Goal: Book appointment/travel/reservation

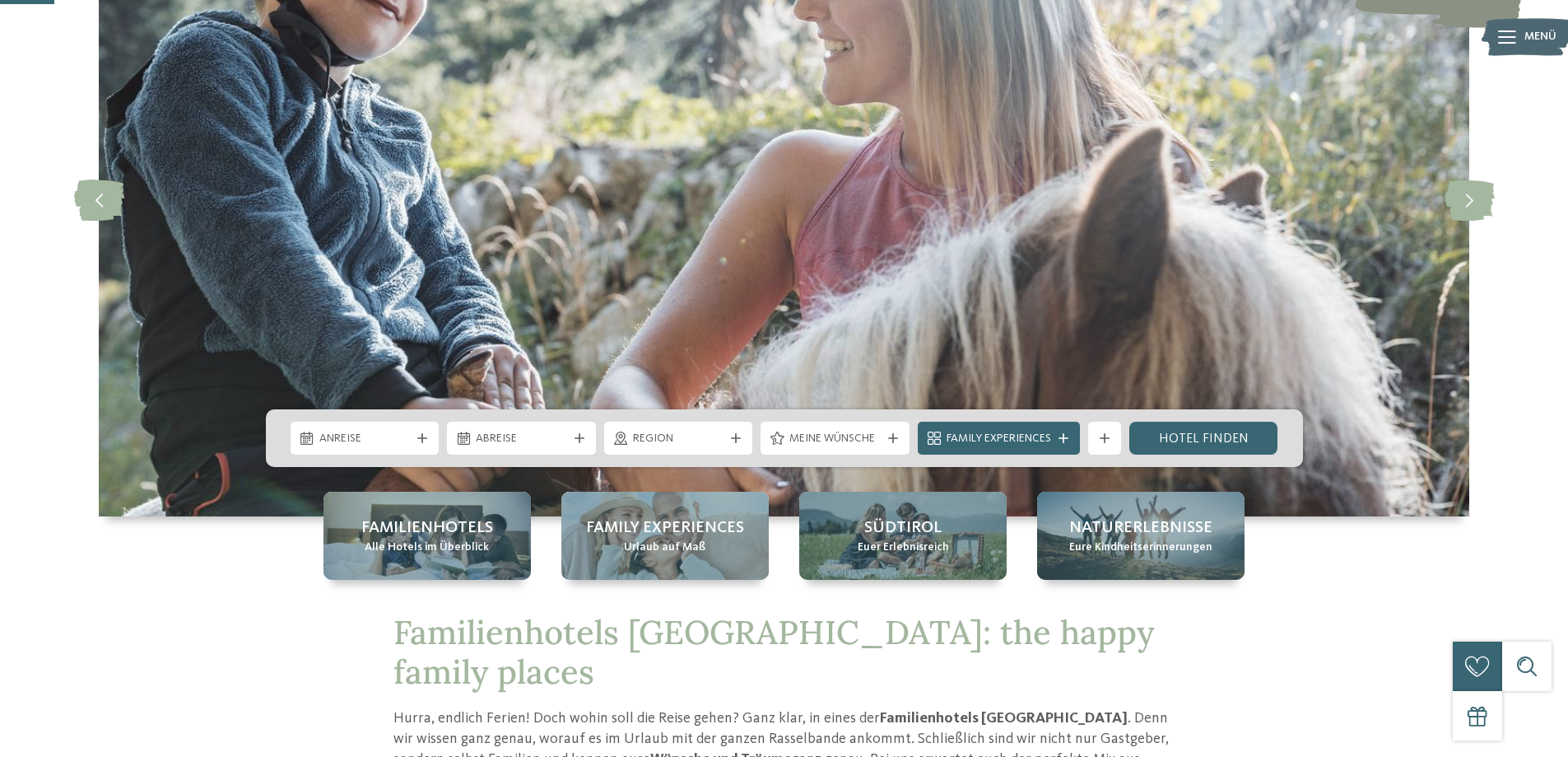
scroll to position [247, 0]
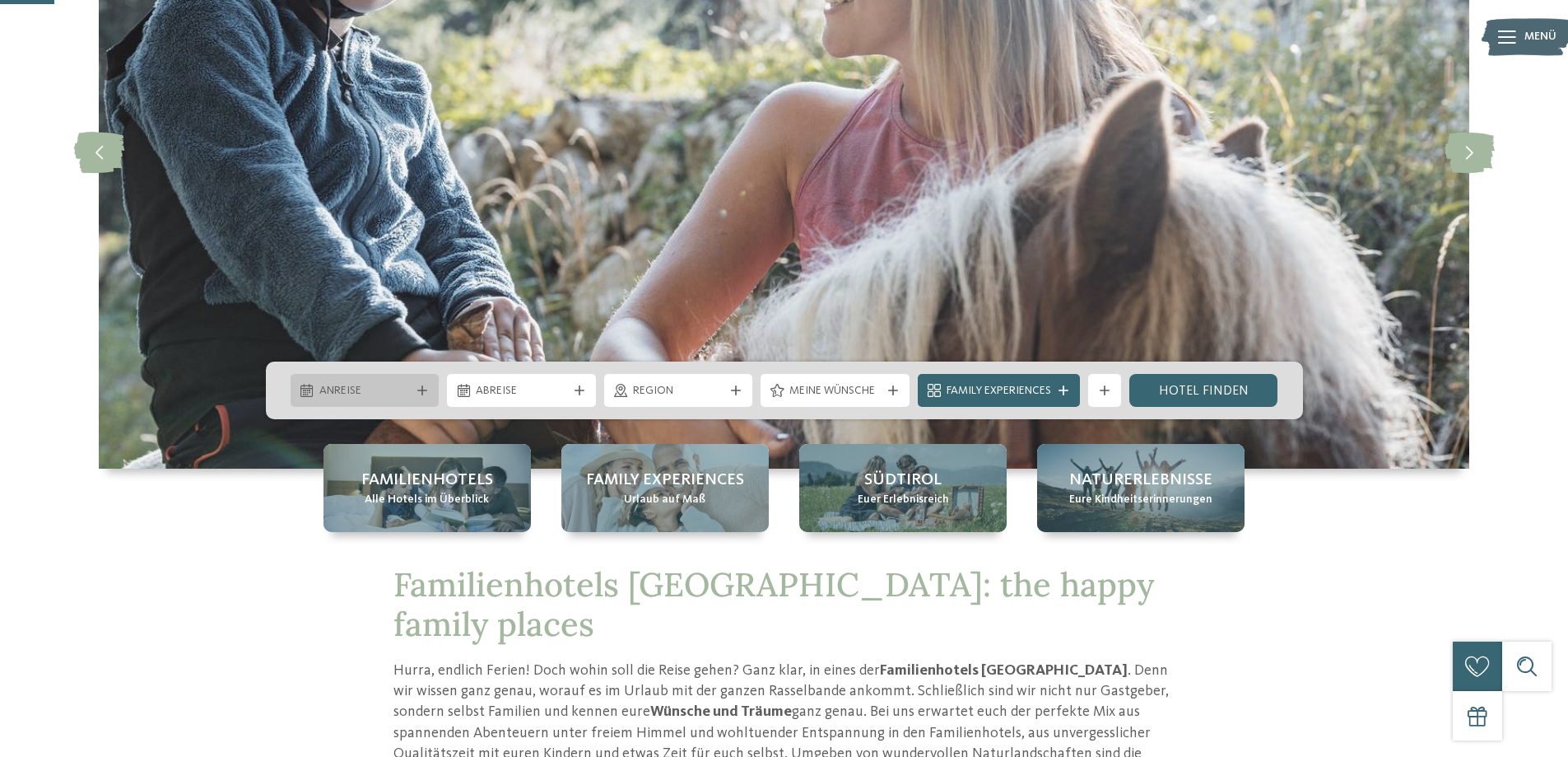
click at [430, 383] on div "Anreise" at bounding box center [365, 390] width 149 height 33
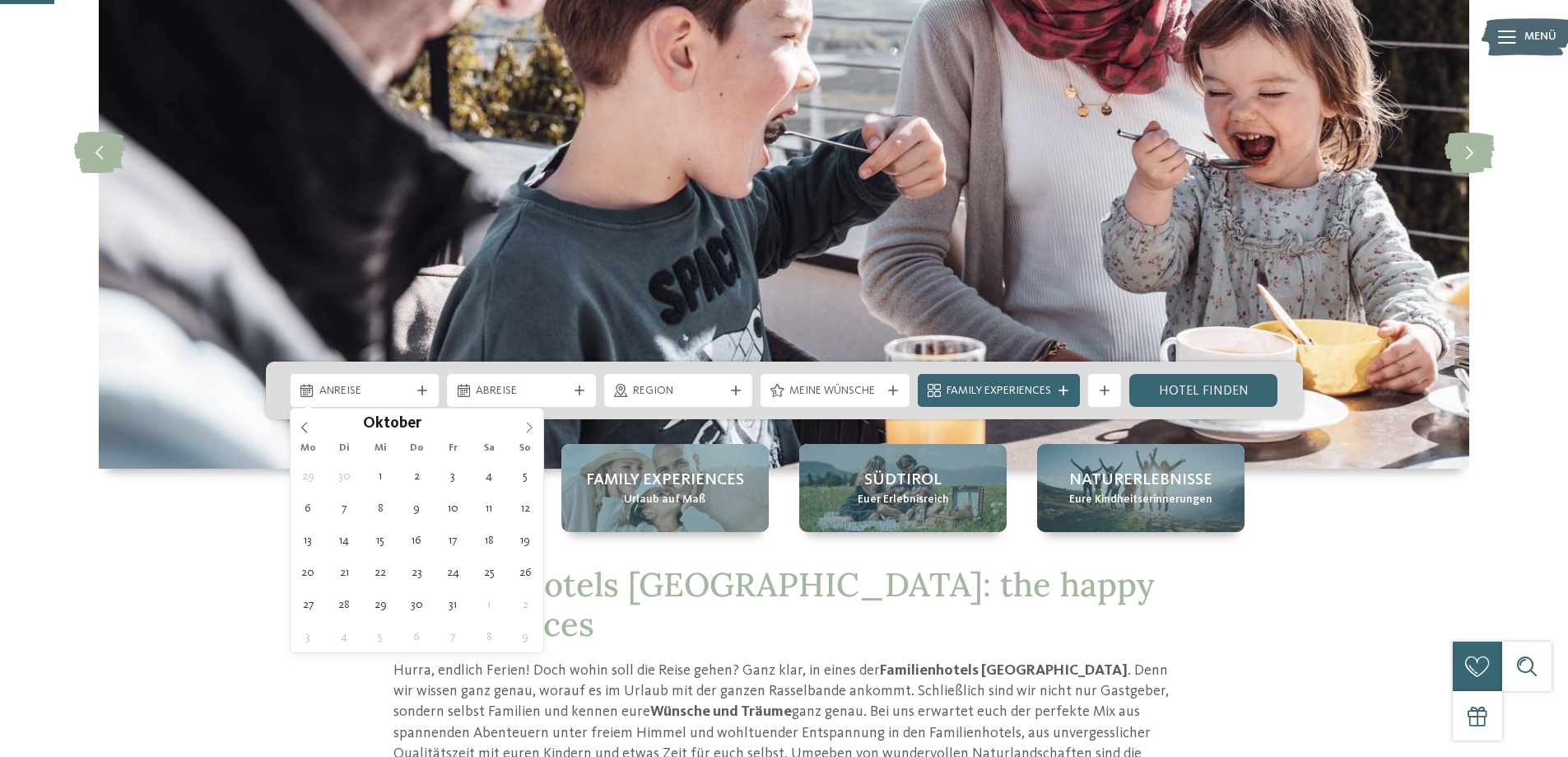
click at [525, 423] on icon at bounding box center [529, 427] width 11 height 11
type input "****"
click at [525, 423] on icon at bounding box center [529, 427] width 11 height 11
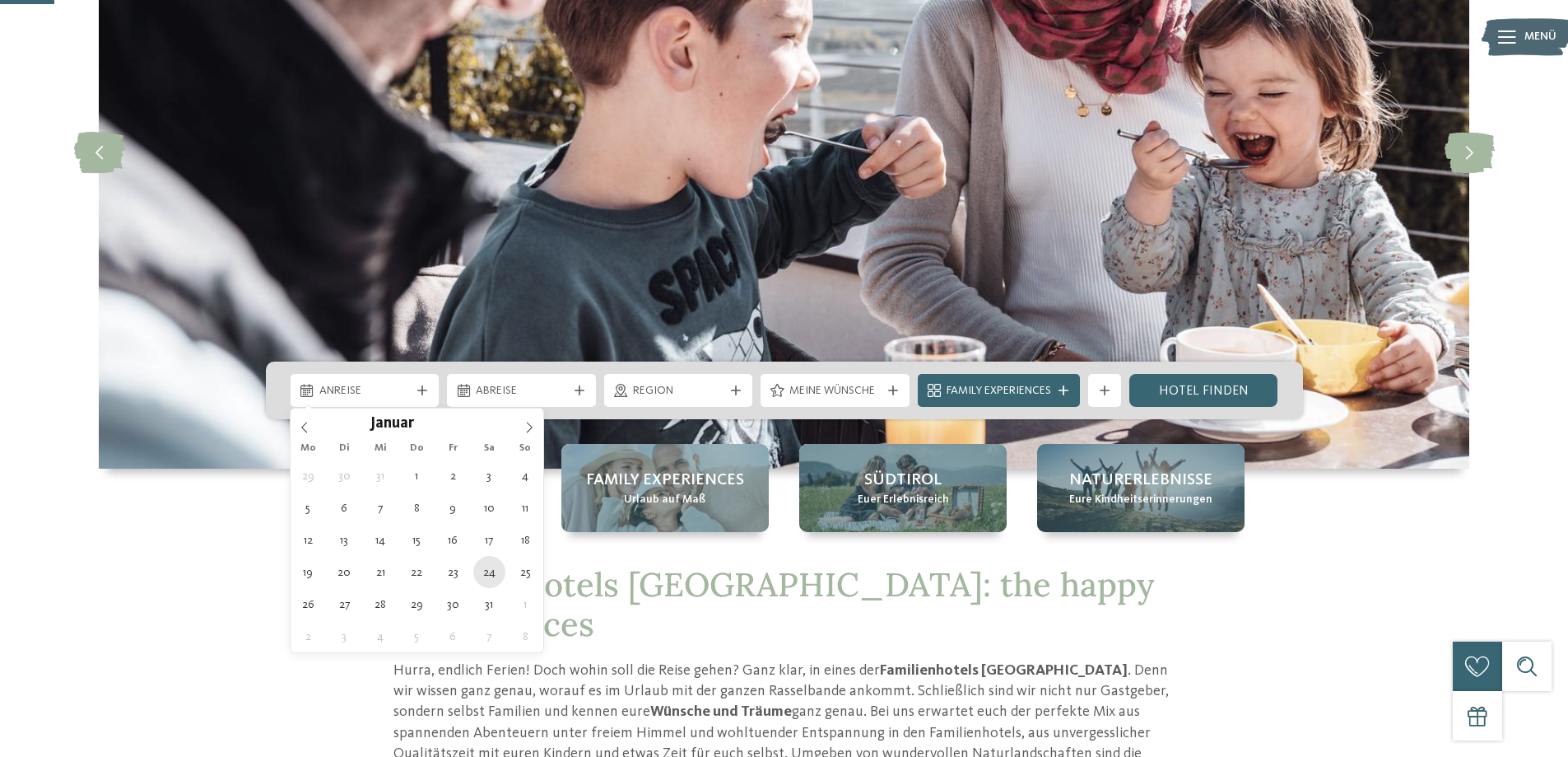
type div "[DATE]"
type input "****"
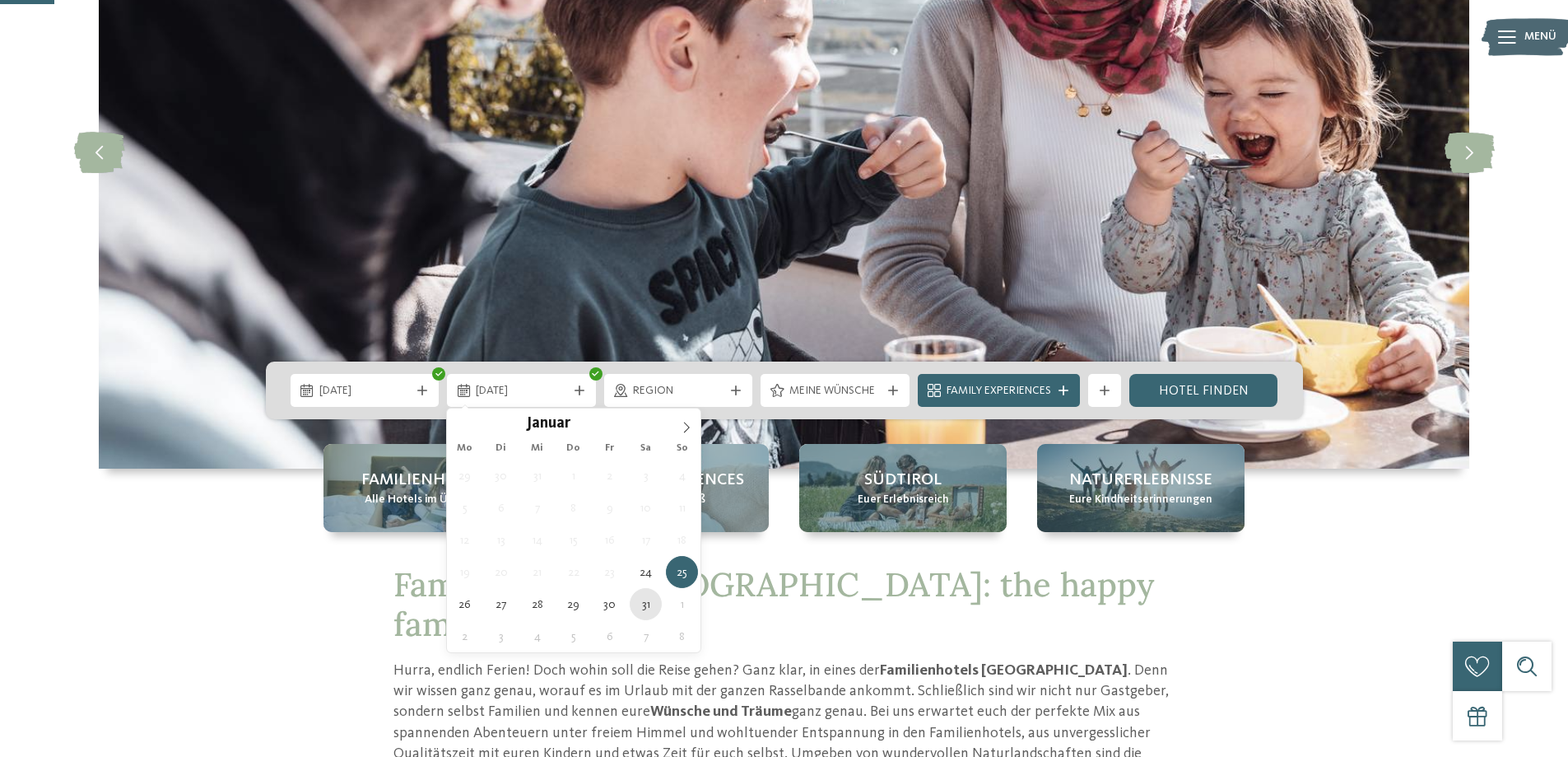
type div "[DATE]"
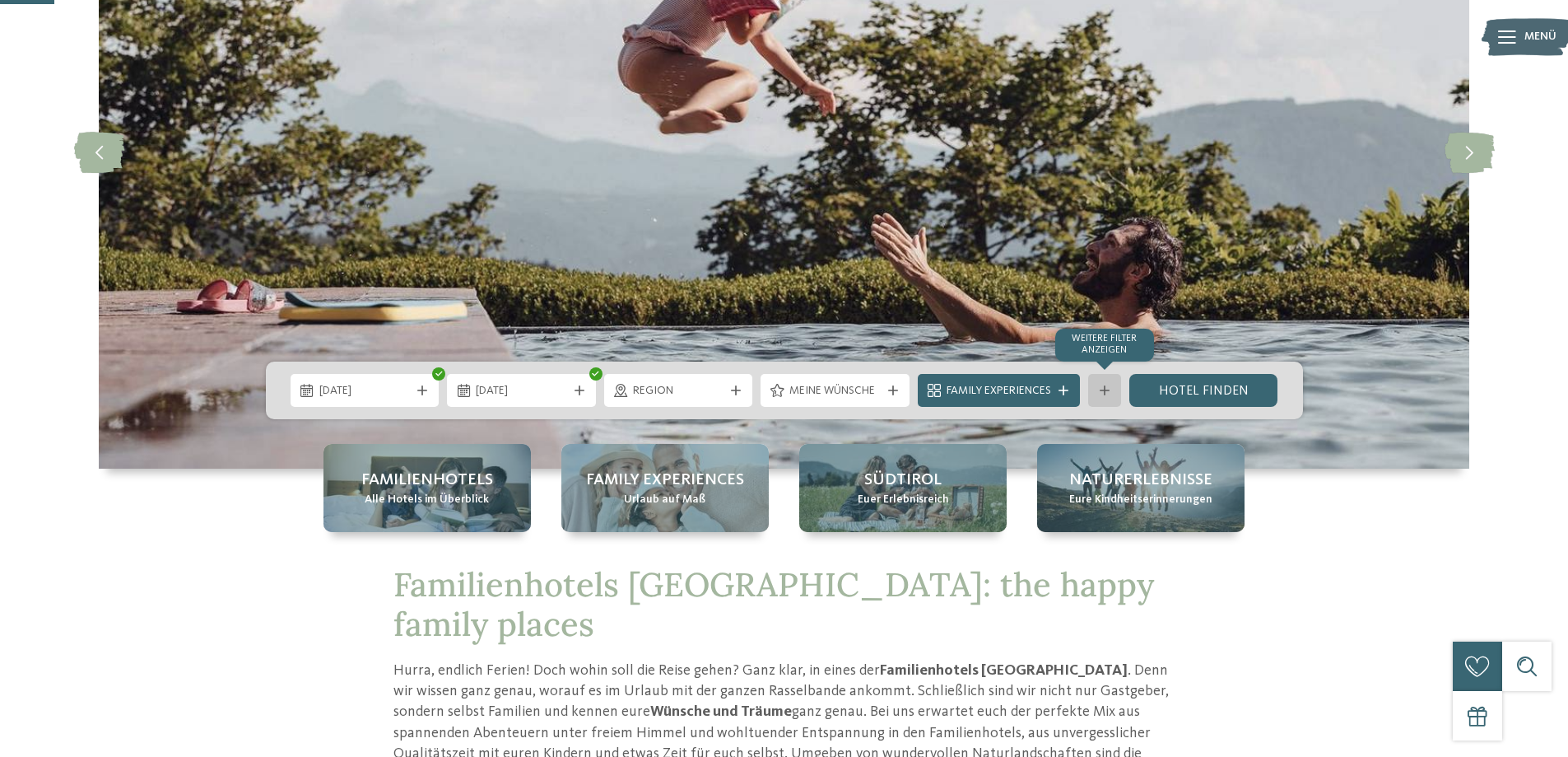
click at [1115, 387] on div "Weitere Filter anzeigen" at bounding box center [1105, 390] width 33 height 33
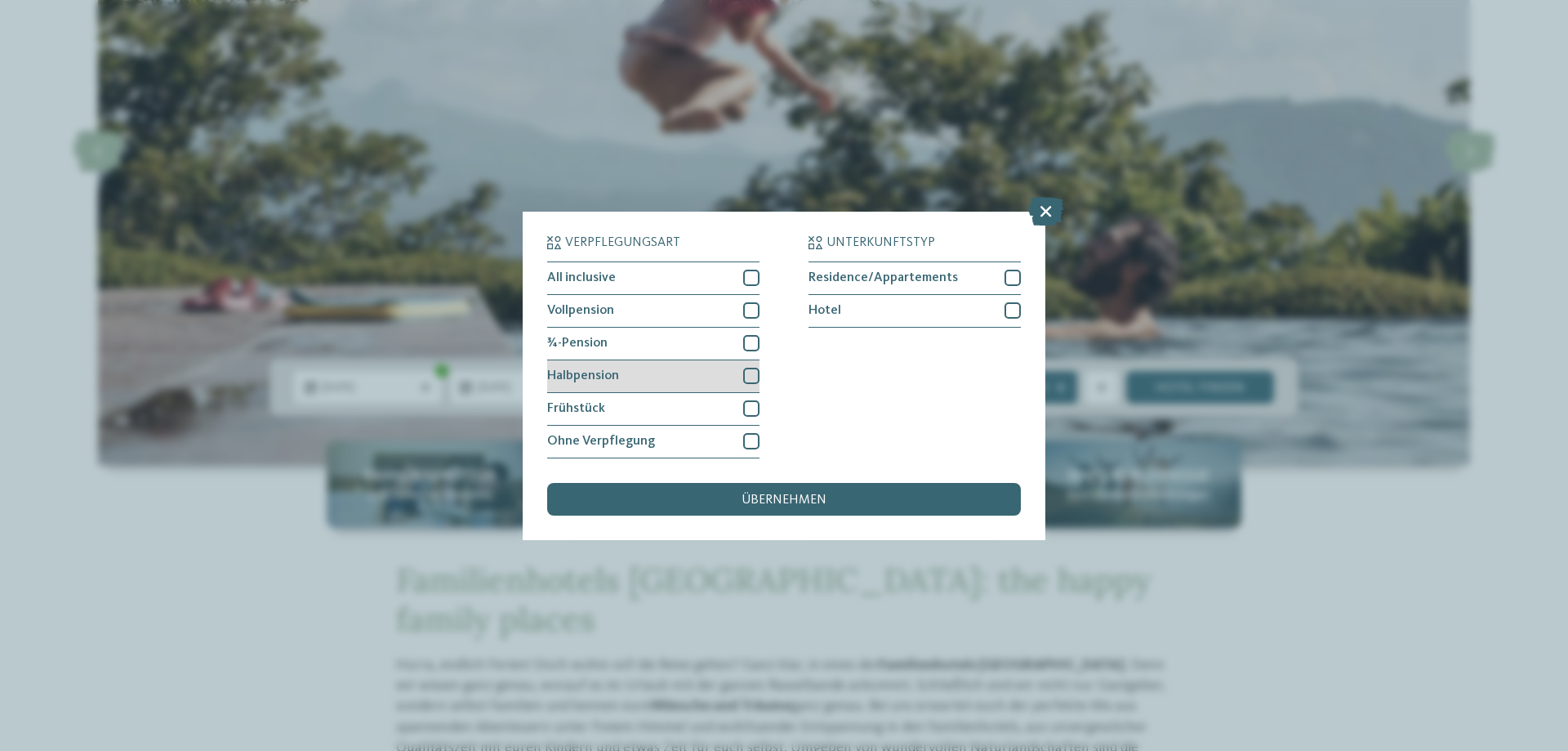
click at [746, 372] on div at bounding box center [752, 376] width 17 height 17
click at [797, 500] on span "übernehmen" at bounding box center [784, 500] width 85 height 13
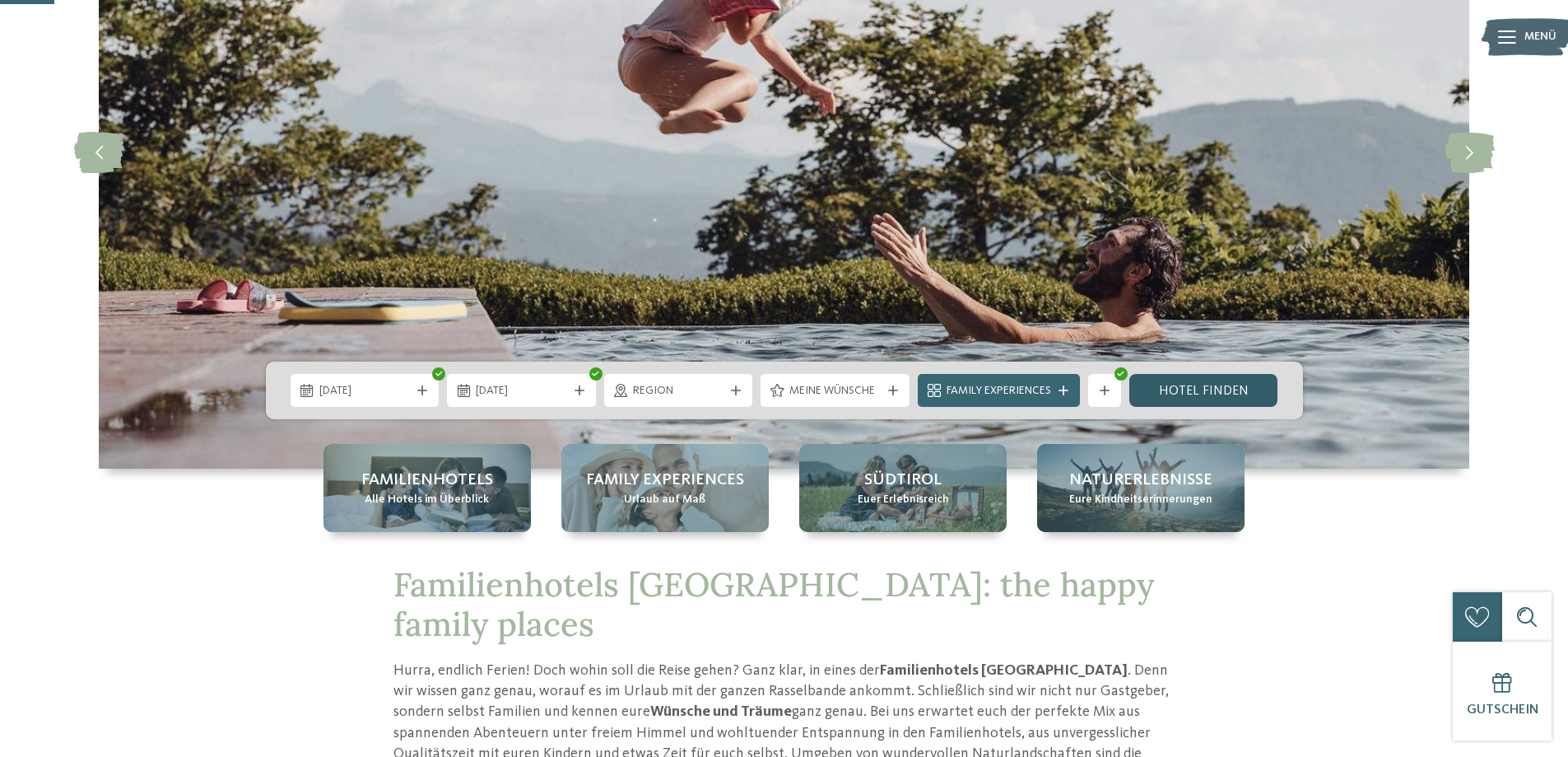
click at [1196, 386] on link "Hotel finden" at bounding box center [1203, 390] width 149 height 33
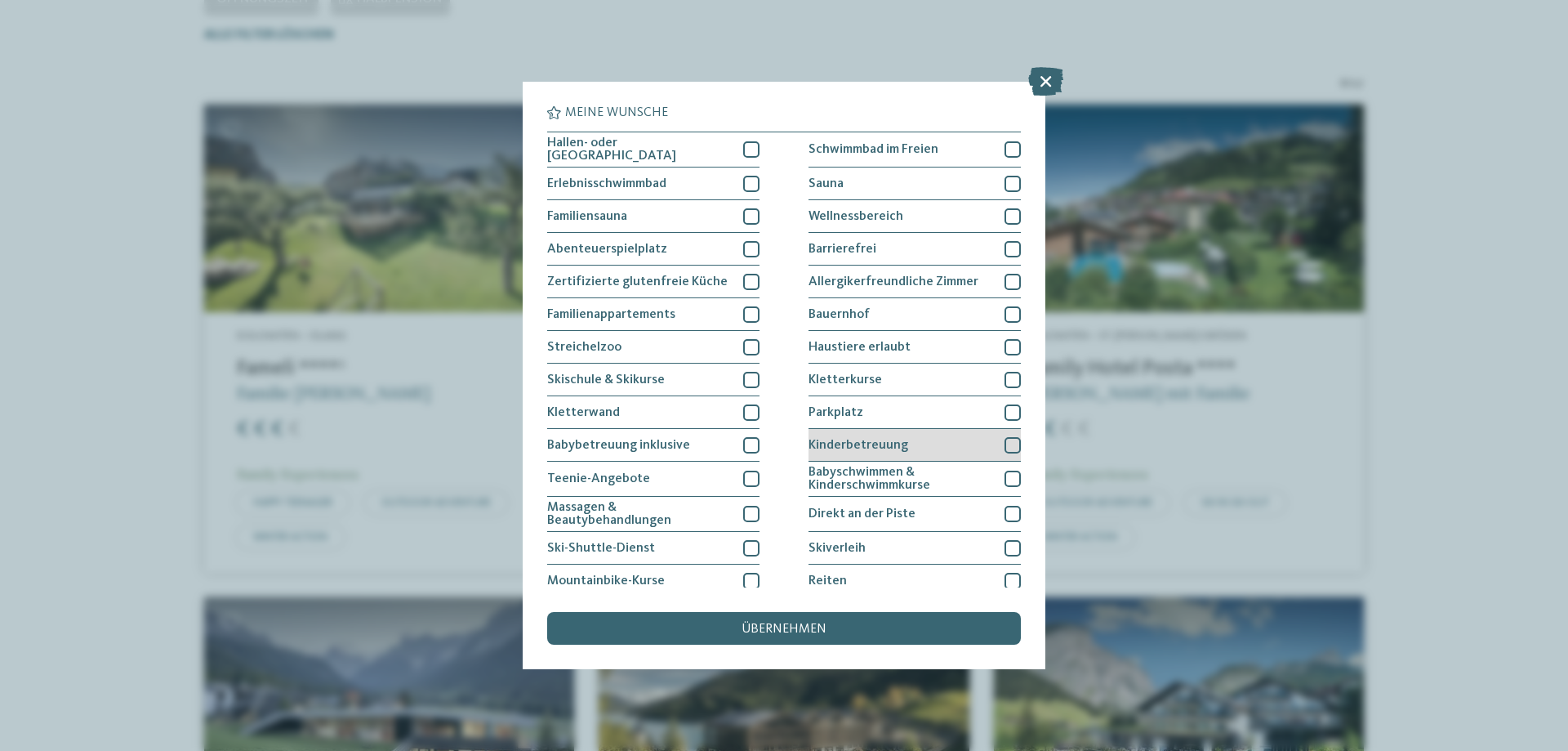
scroll to position [536, 0]
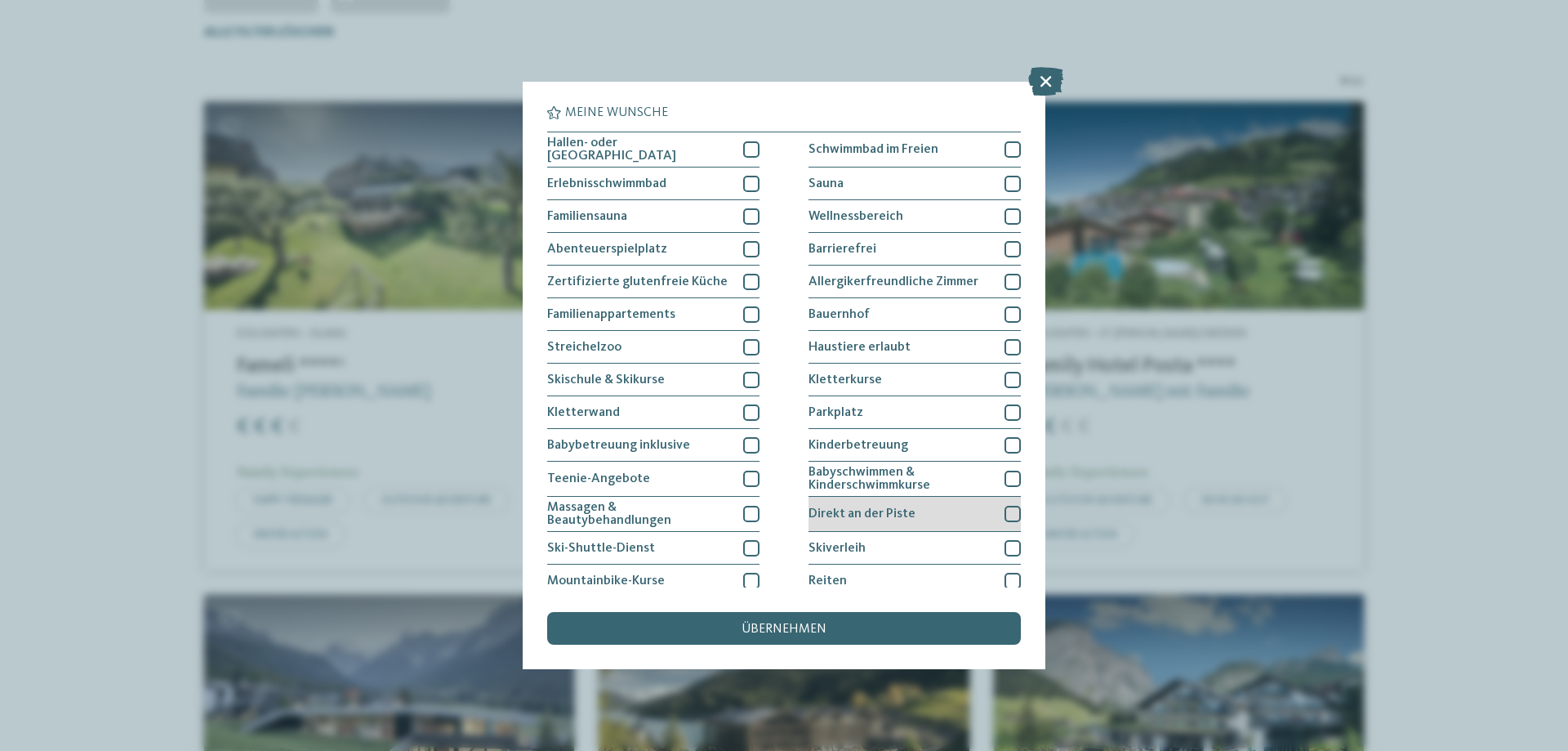
click at [857, 503] on div "Direkt an der Piste" at bounding box center [915, 514] width 212 height 35
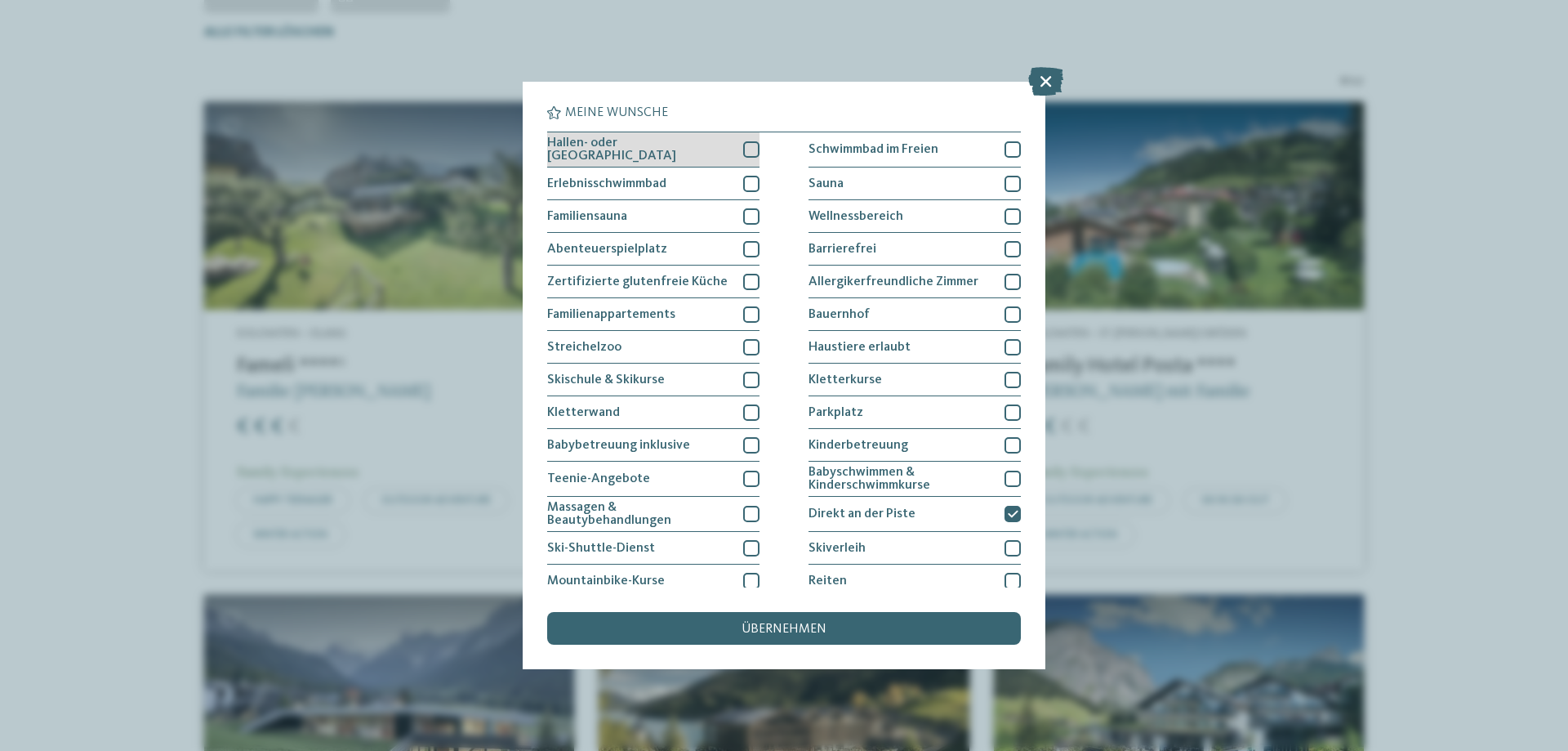
click at [662, 151] on span "Hallen- oder [GEOGRAPHIC_DATA]" at bounding box center [639, 149] width 184 height 26
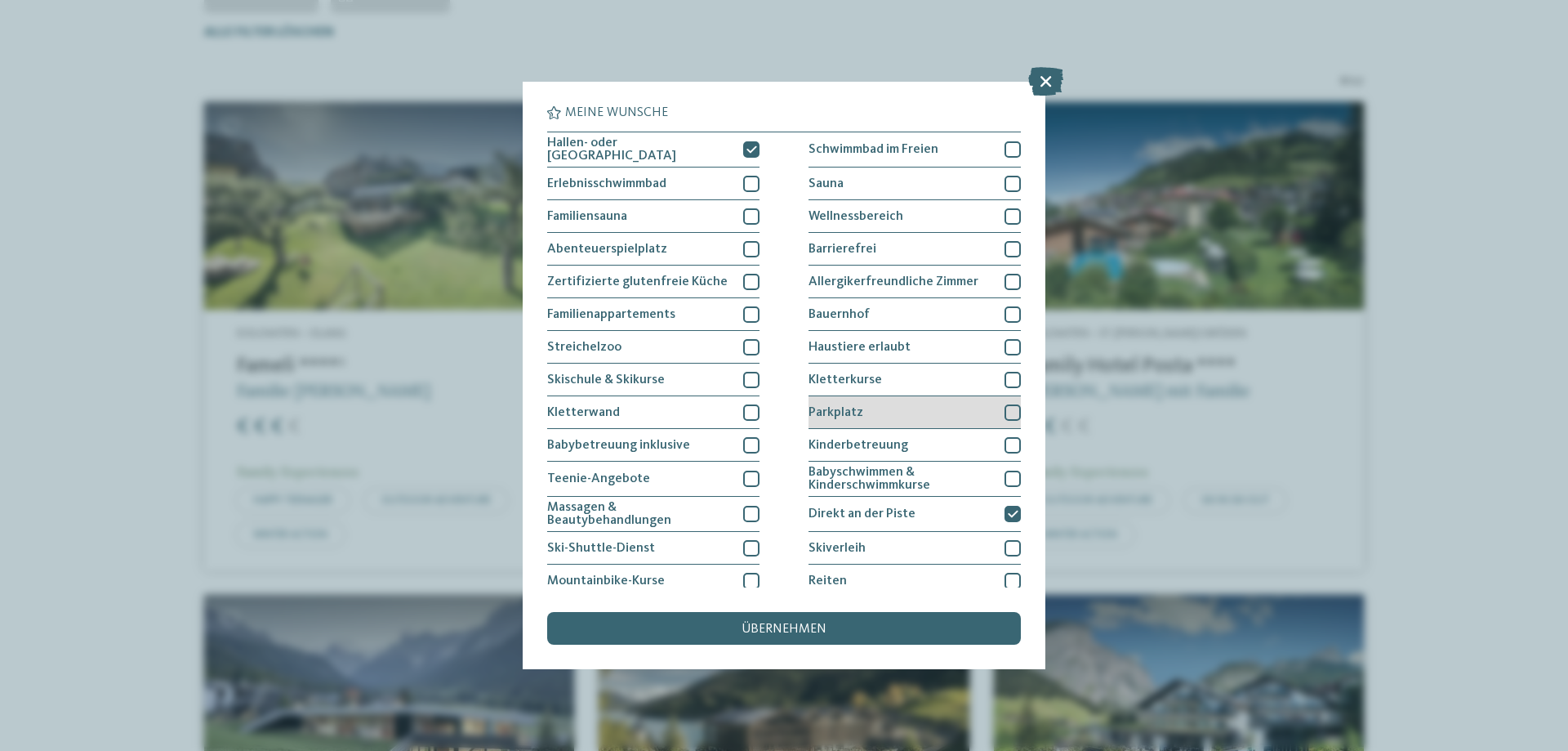
click at [847, 406] on span "Parkplatz" at bounding box center [836, 413] width 55 height 13
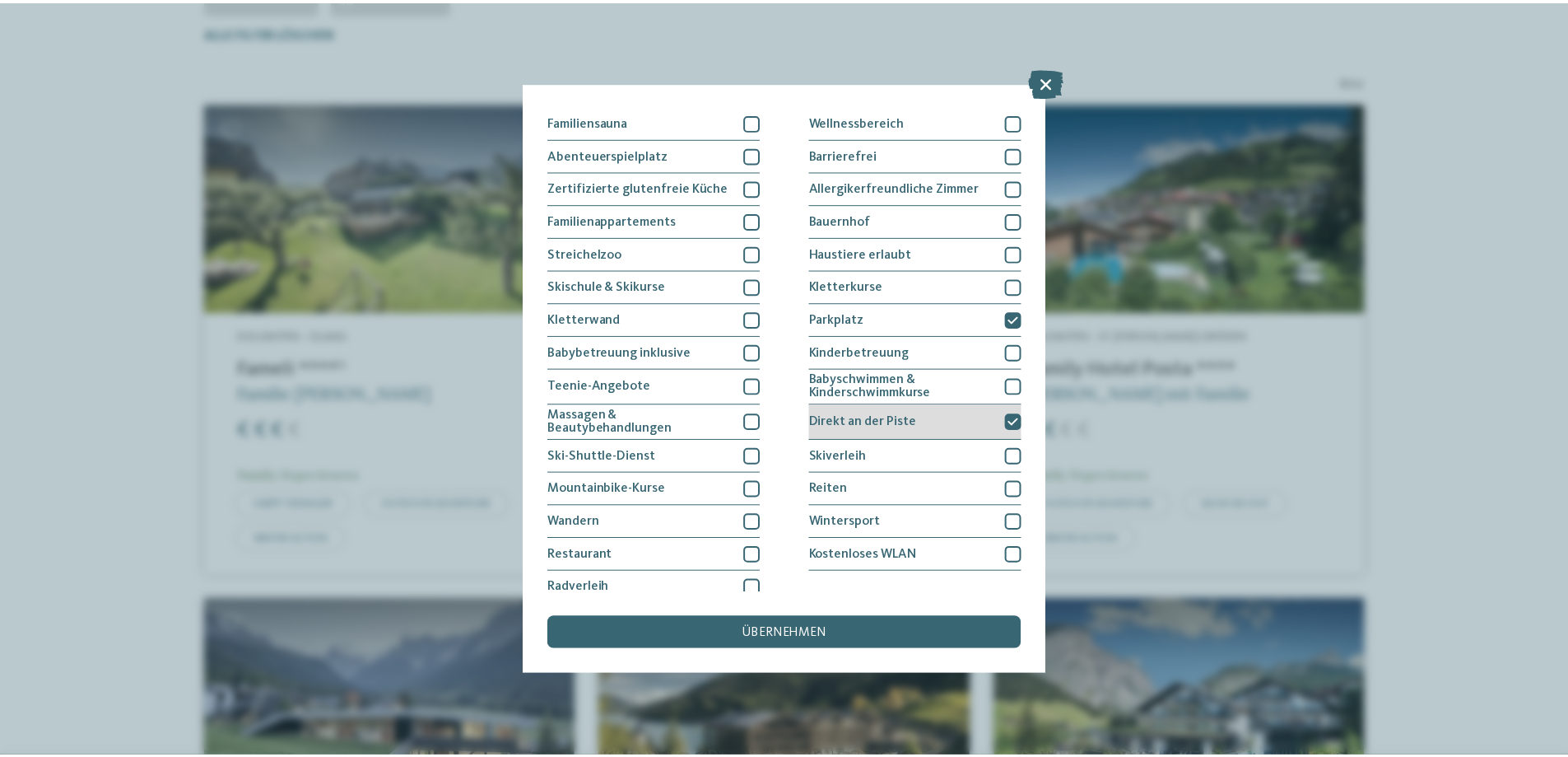
scroll to position [107, 0]
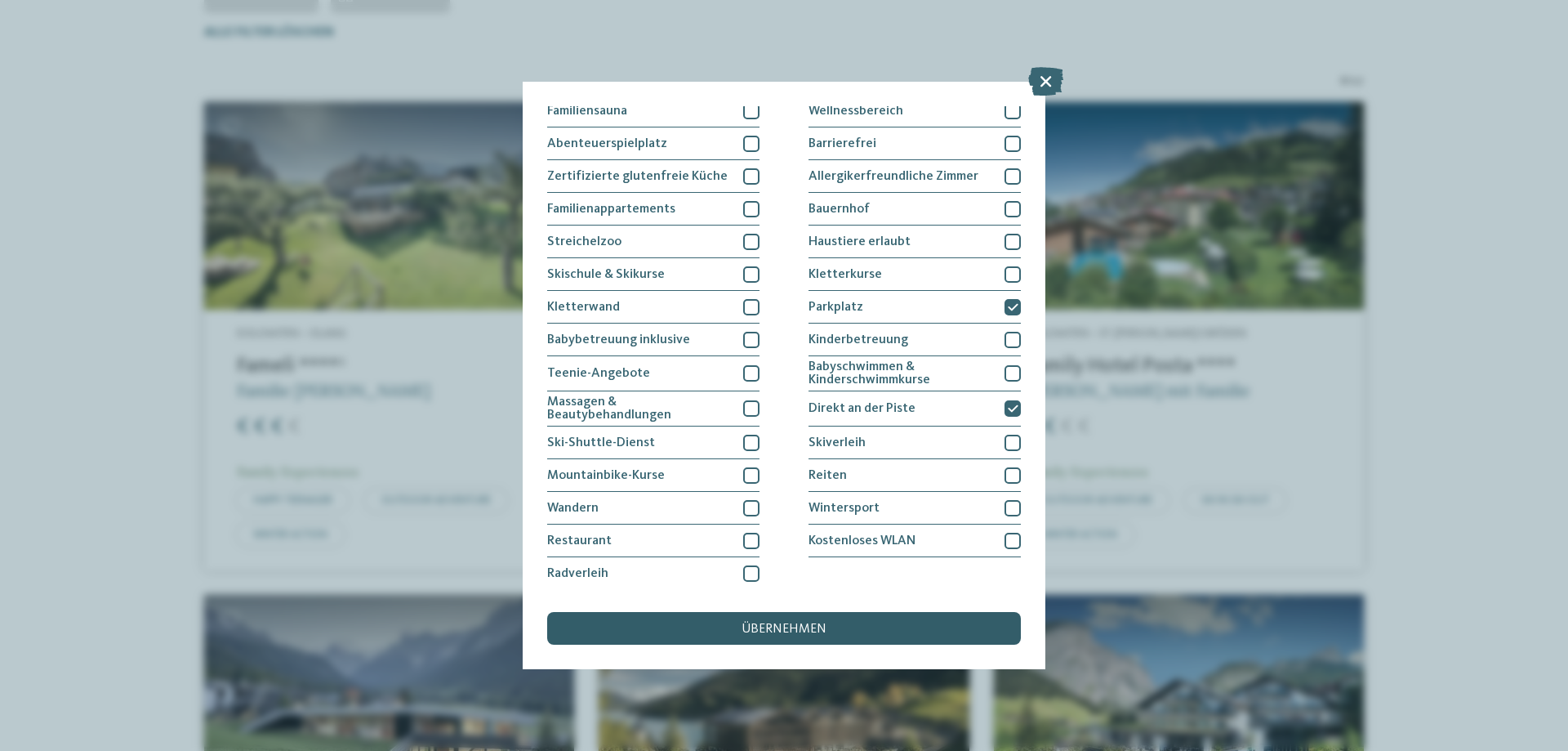
click at [780, 619] on div "übernehmen" at bounding box center [783, 629] width 473 height 33
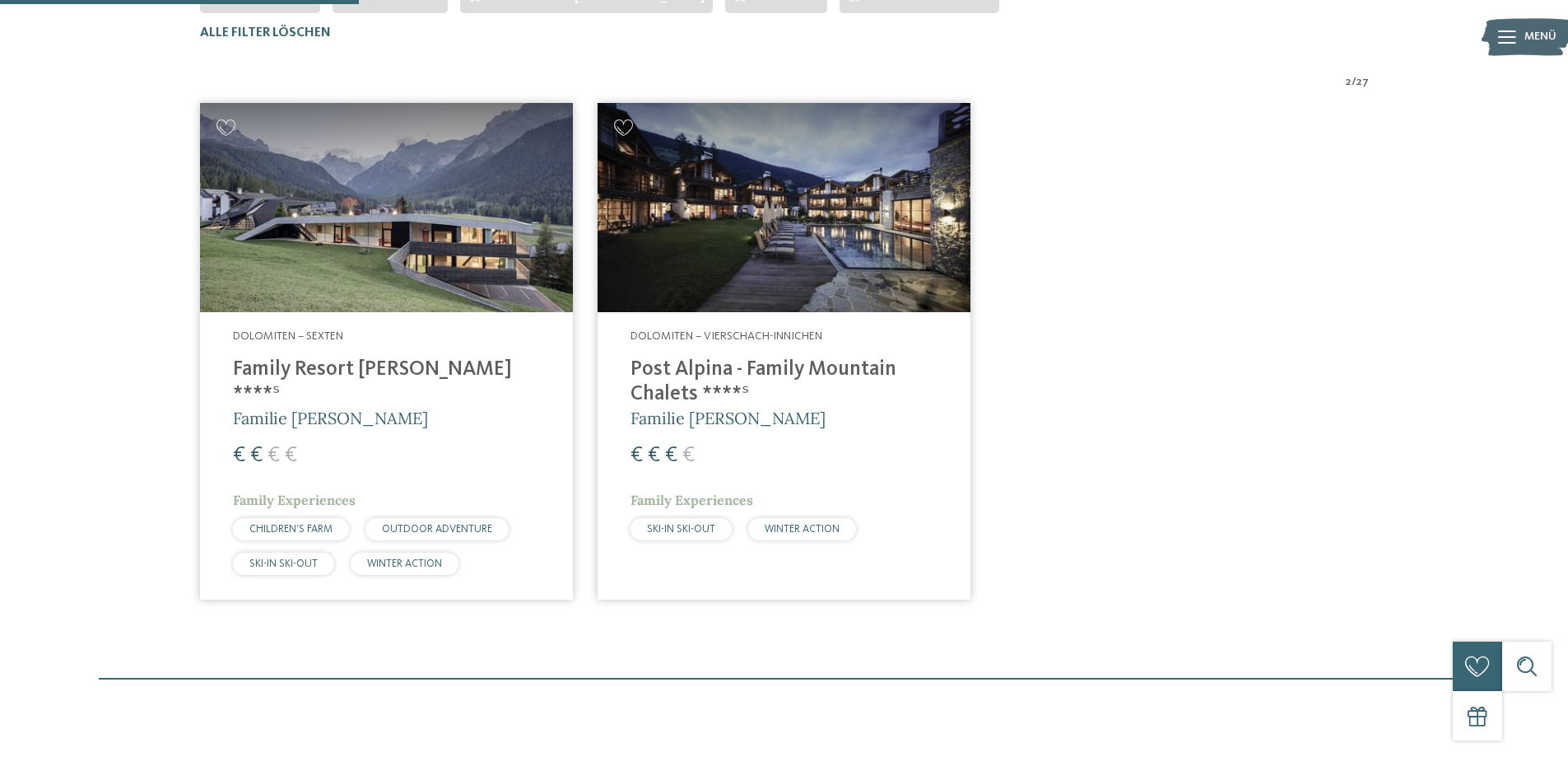
click at [331, 281] on img at bounding box center [386, 208] width 373 height 210
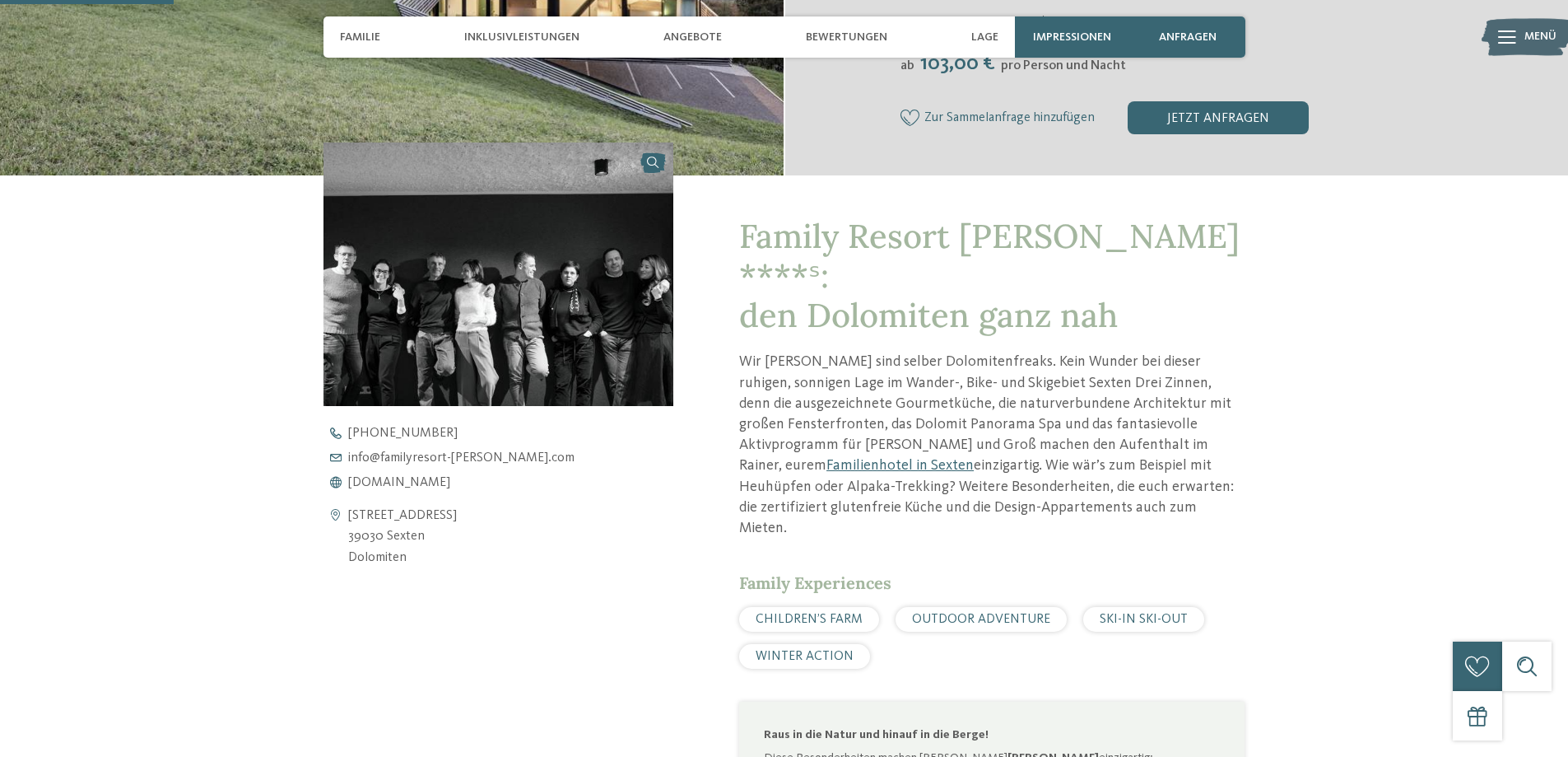
scroll to position [576, 0]
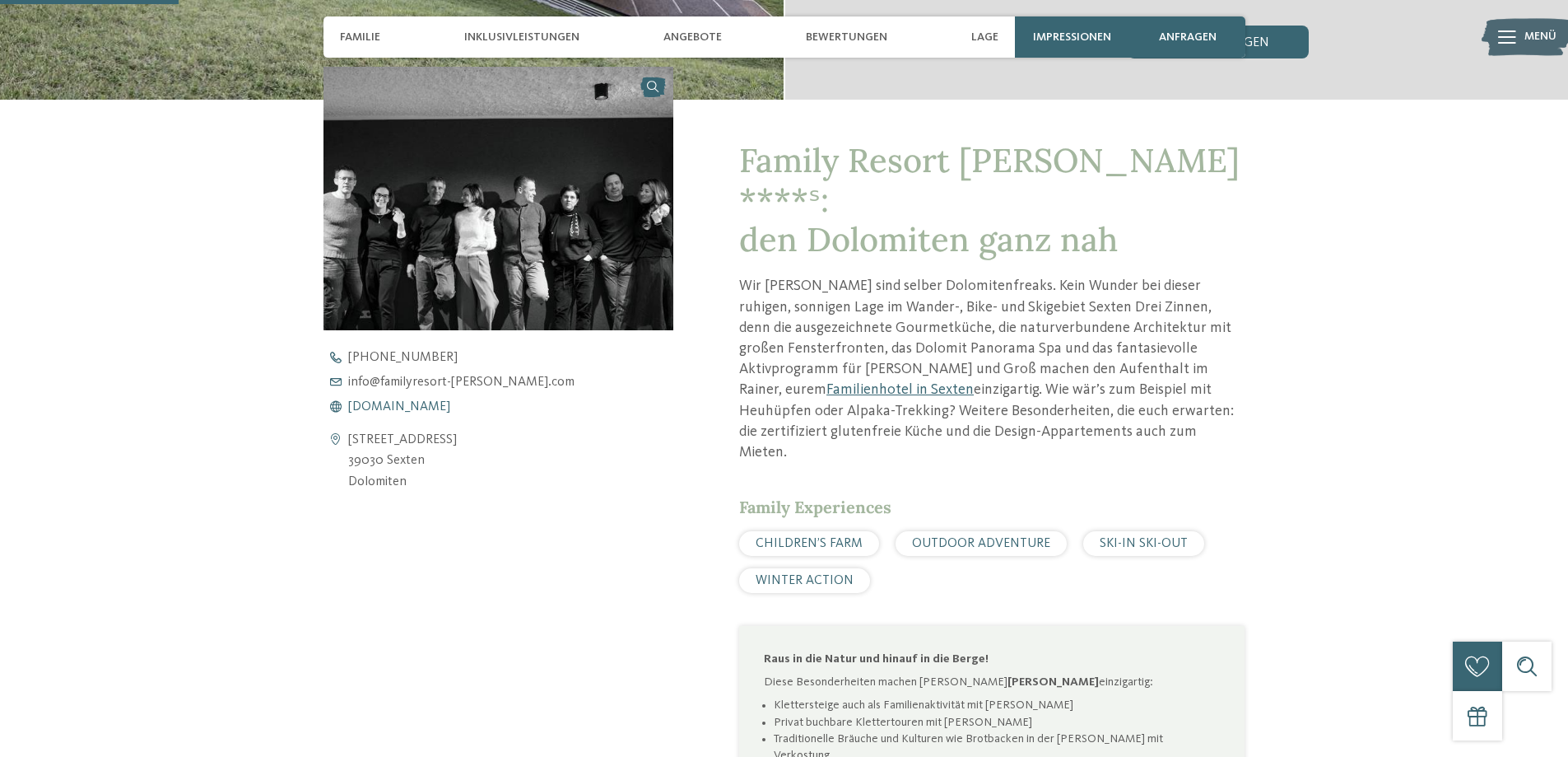
click at [388, 402] on span "www.familyresort-rainer.com" at bounding box center [399, 407] width 102 height 13
